Goal: Information Seeking & Learning: Find contact information

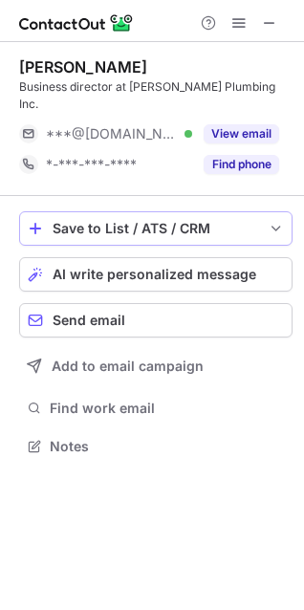
scroll to position [416, 304]
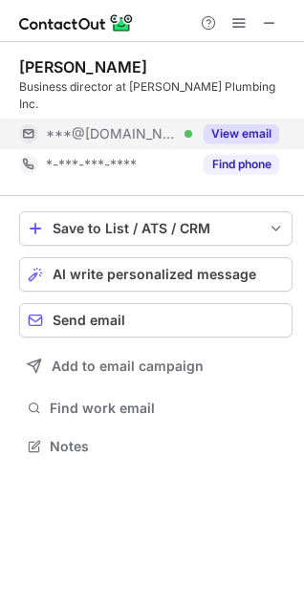
click at [243, 124] on button "View email" at bounding box center [241, 133] width 75 height 19
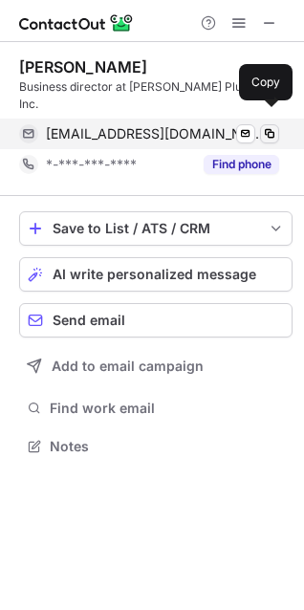
click at [266, 126] on span at bounding box center [269, 133] width 15 height 15
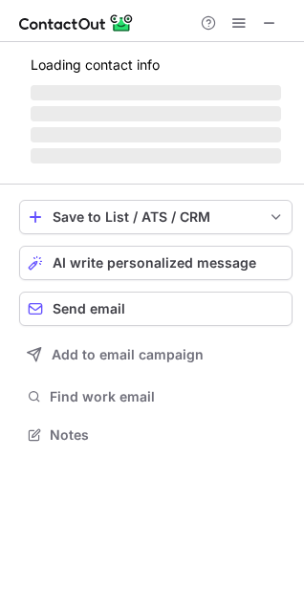
scroll to position [416, 304]
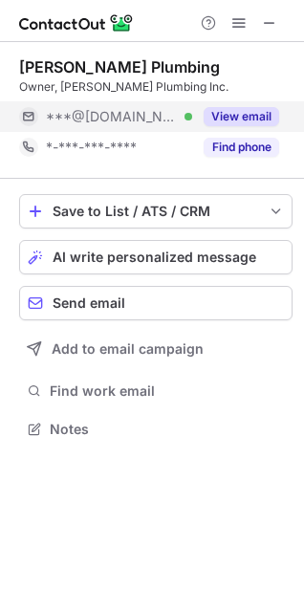
click at [239, 107] on button "View email" at bounding box center [241, 116] width 75 height 19
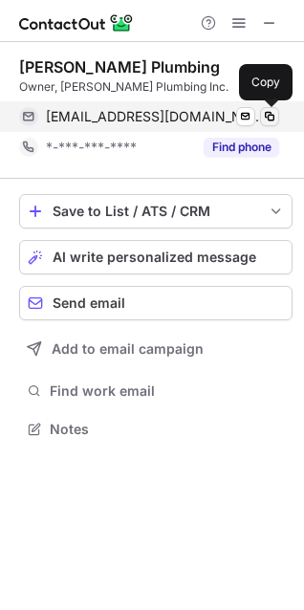
click at [268, 115] on span at bounding box center [269, 116] width 15 height 15
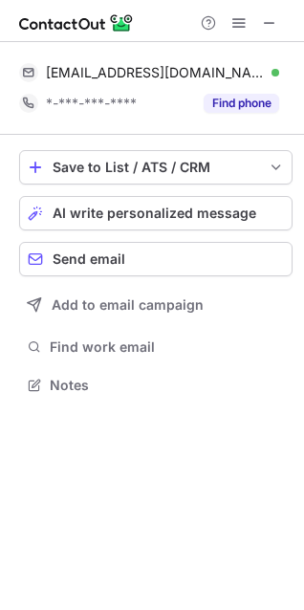
scroll to position [372, 304]
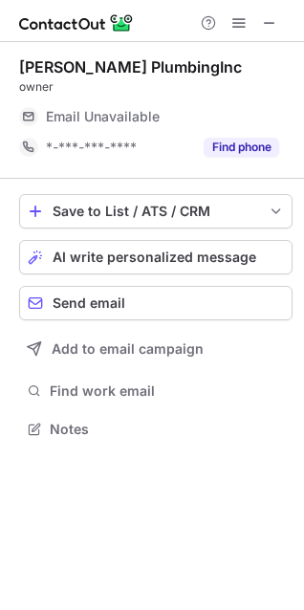
scroll to position [416, 304]
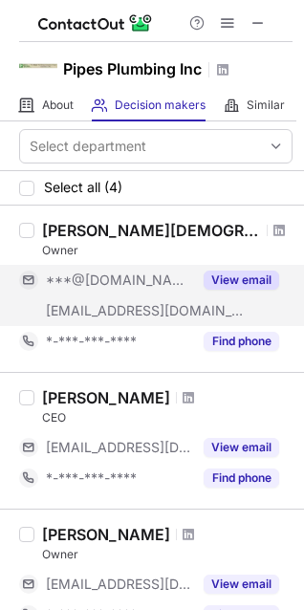
click at [223, 285] on button "View email" at bounding box center [241, 279] width 75 height 19
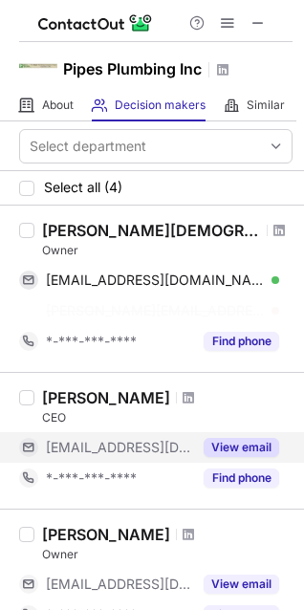
click at [220, 450] on button "View email" at bounding box center [241, 447] width 75 height 19
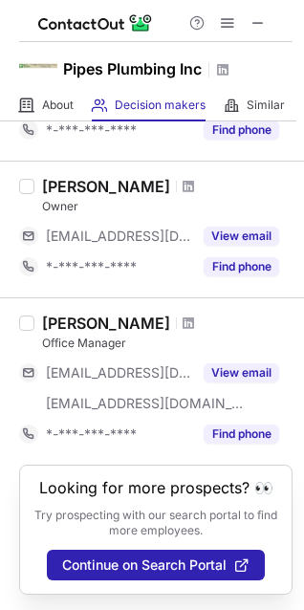
scroll to position [335, 0]
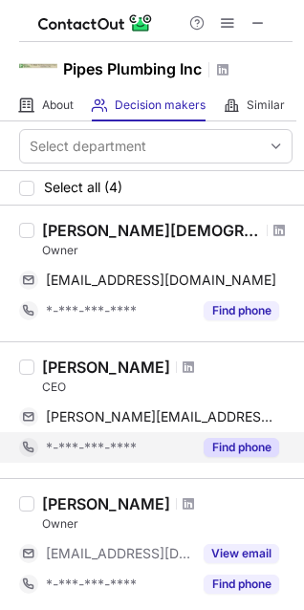
click at [241, 442] on button "Find phone" at bounding box center [241, 447] width 75 height 19
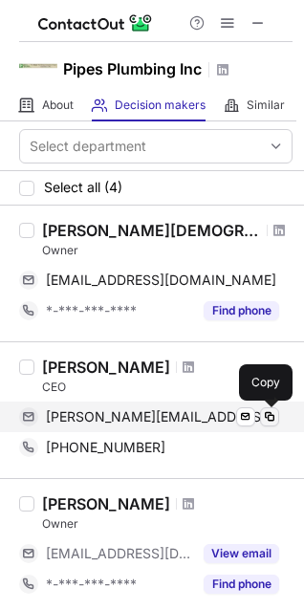
click at [260, 412] on button at bounding box center [269, 416] width 19 height 19
